Goal: Book appointment/travel/reservation

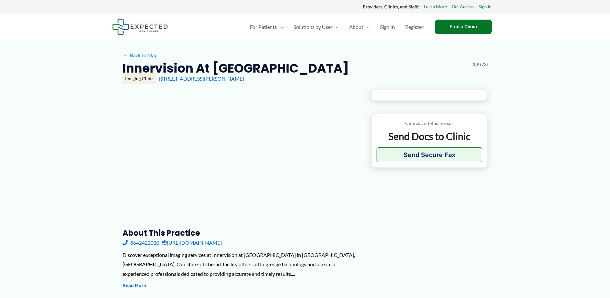
type input "**********"
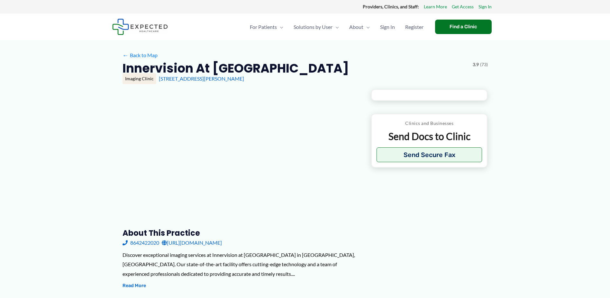
type input "**********"
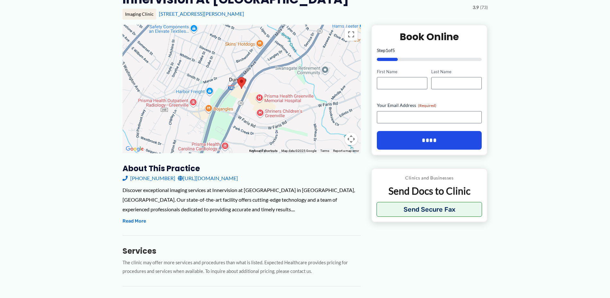
scroll to position [32, 0]
